Goal: Transaction & Acquisition: Purchase product/service

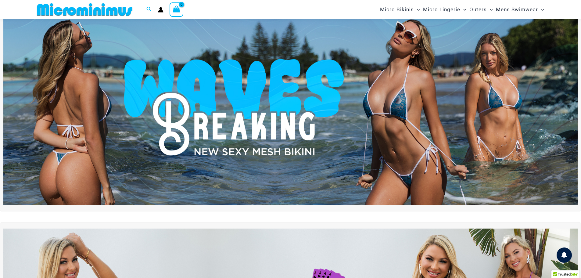
scroll to position [26, 0]
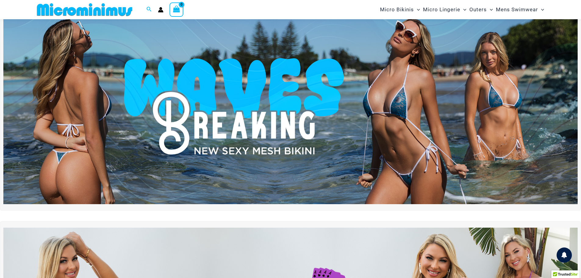
click at [402, 92] on img at bounding box center [290, 106] width 575 height 195
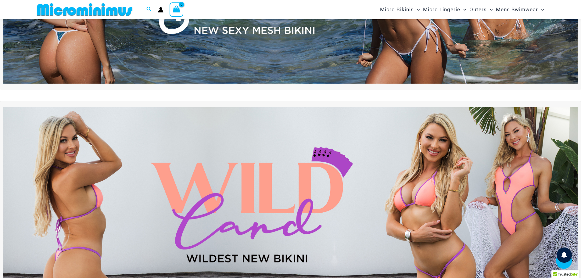
scroll to position [240, 0]
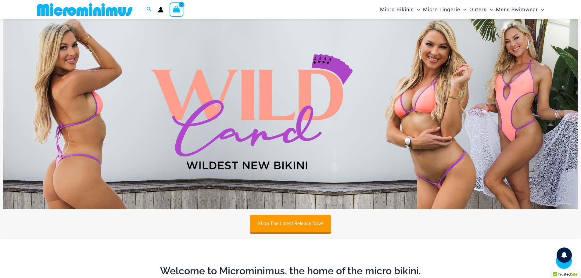
click at [258, 97] on img at bounding box center [290, 111] width 575 height 195
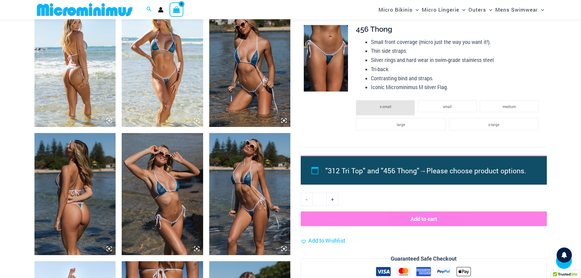
scroll to position [425, 0]
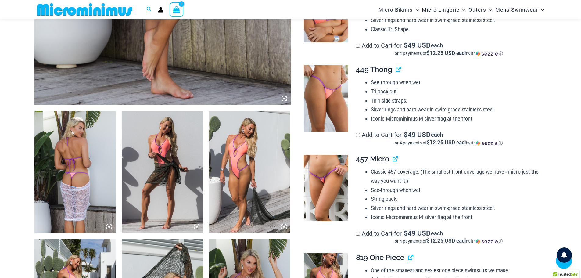
scroll to position [121, 0]
